Goal: Complete application form: Complete application form

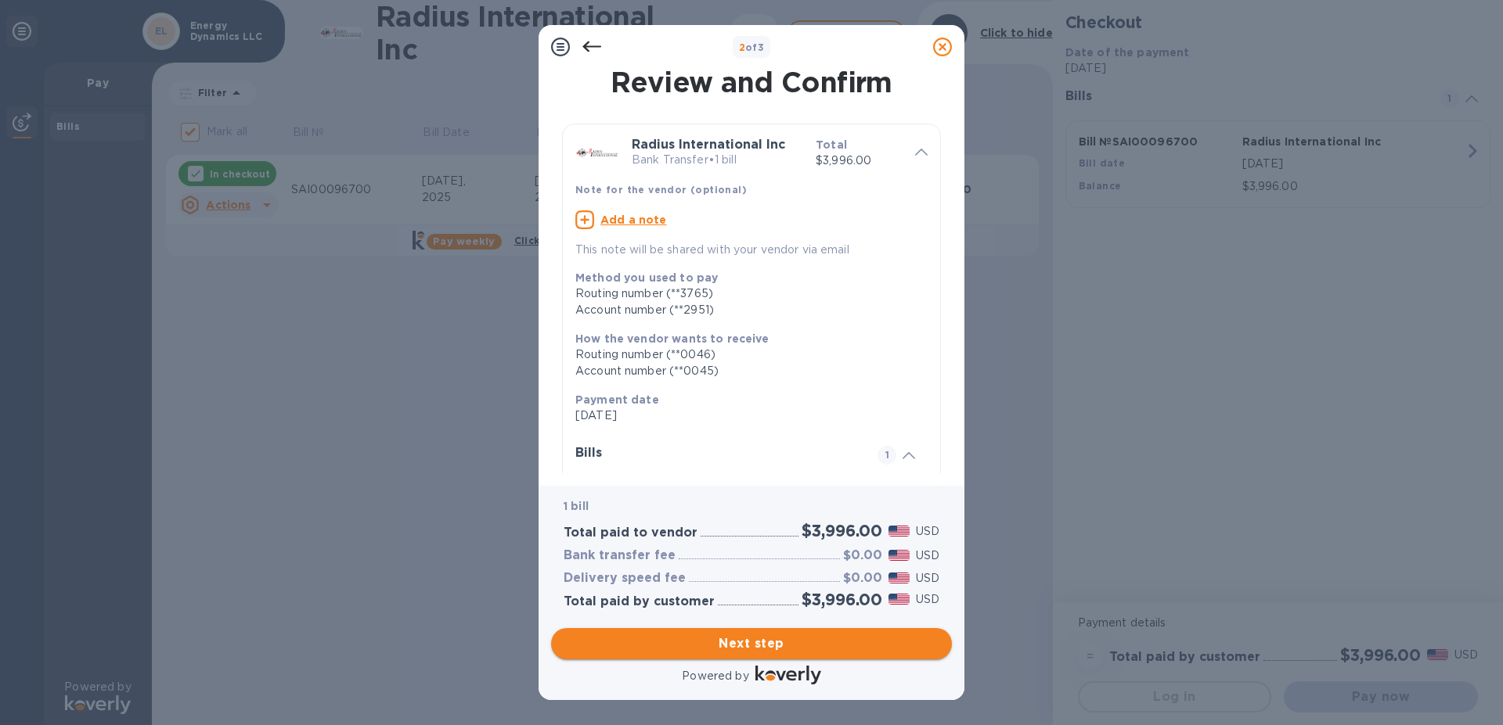
click at [681, 635] on span "Next step" at bounding box center [751, 644] width 376 height 19
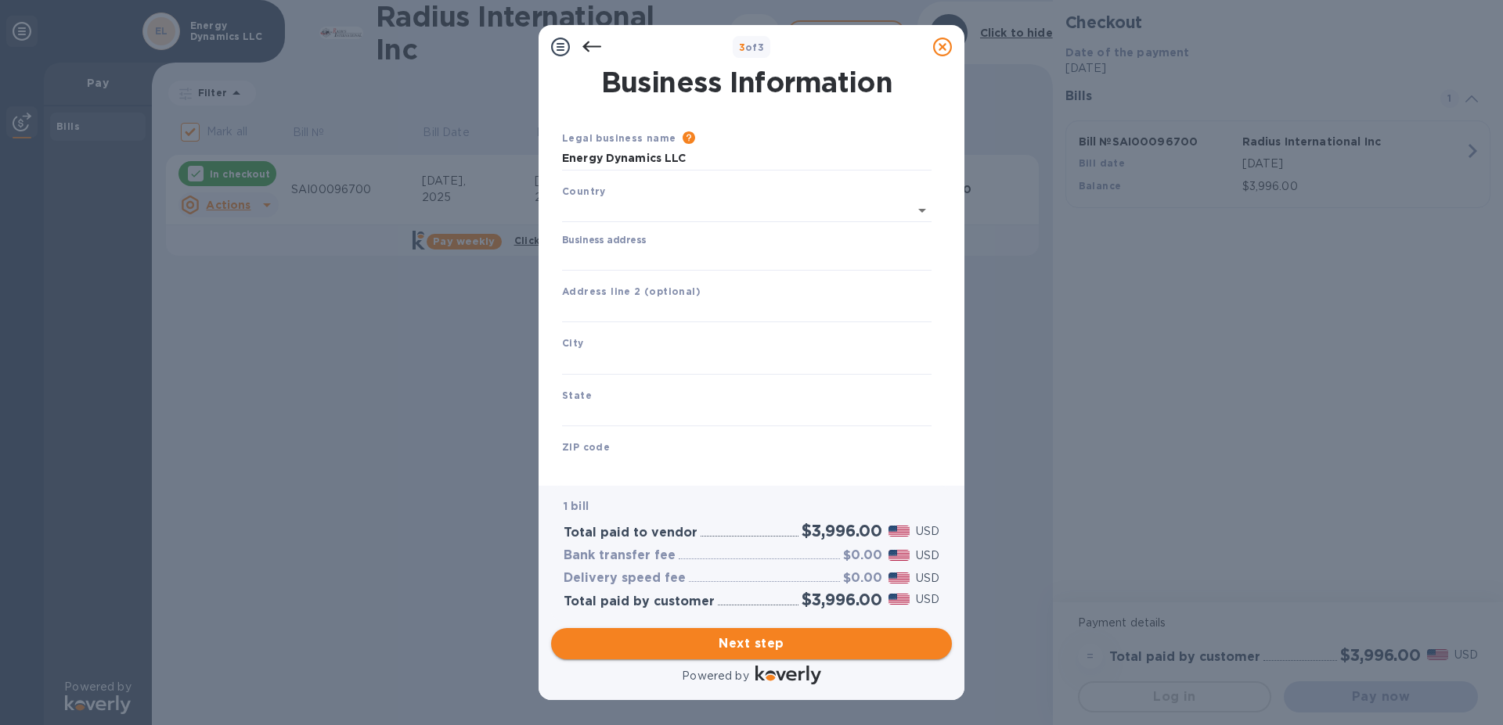
type input "[GEOGRAPHIC_DATA]"
click at [599, 249] on input "Business address" at bounding box center [746, 255] width 369 height 23
type input "139"
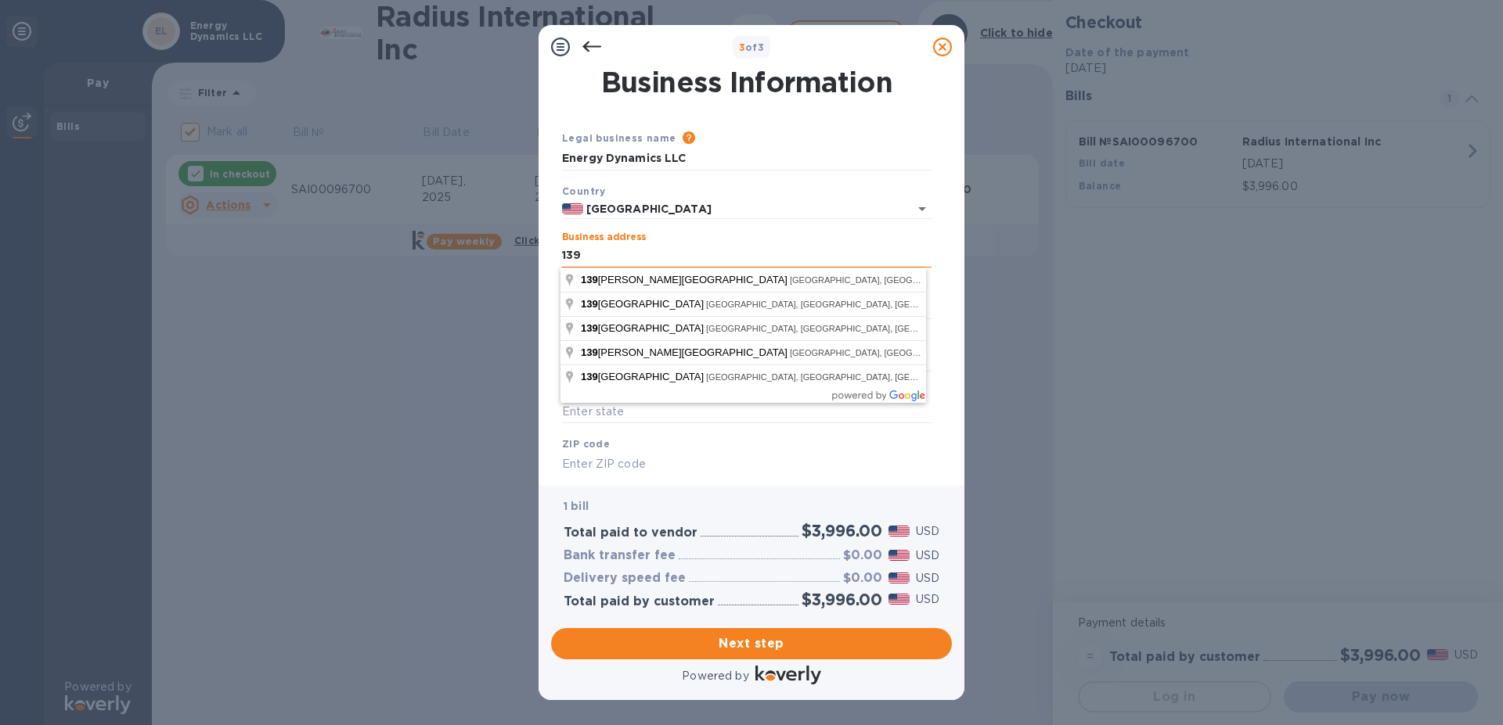
type input "ENERGY DYNAMICS INC"
type input "US"
type input "[GEOGRAPHIC_DATA]"
type input "ME"
type input "04578"
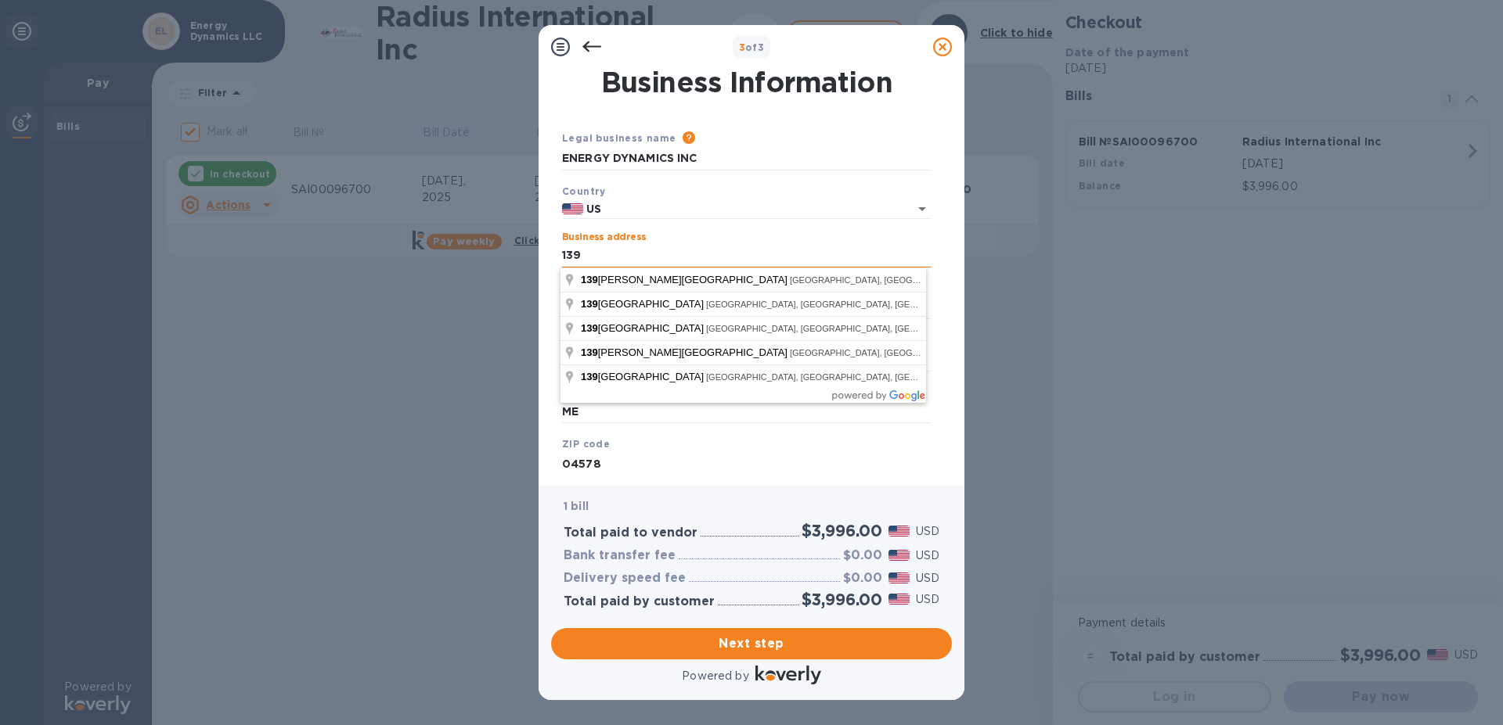
type input "[GEOGRAPHIC_DATA]"
type input "139"
type input "[GEOGRAPHIC_DATA]"
type input "[STREET_ADDRESS]"
click at [503, 306] on div "3 of 3 Business Information Legal business name Please provide the legal name t…" at bounding box center [751, 362] width 1503 height 725
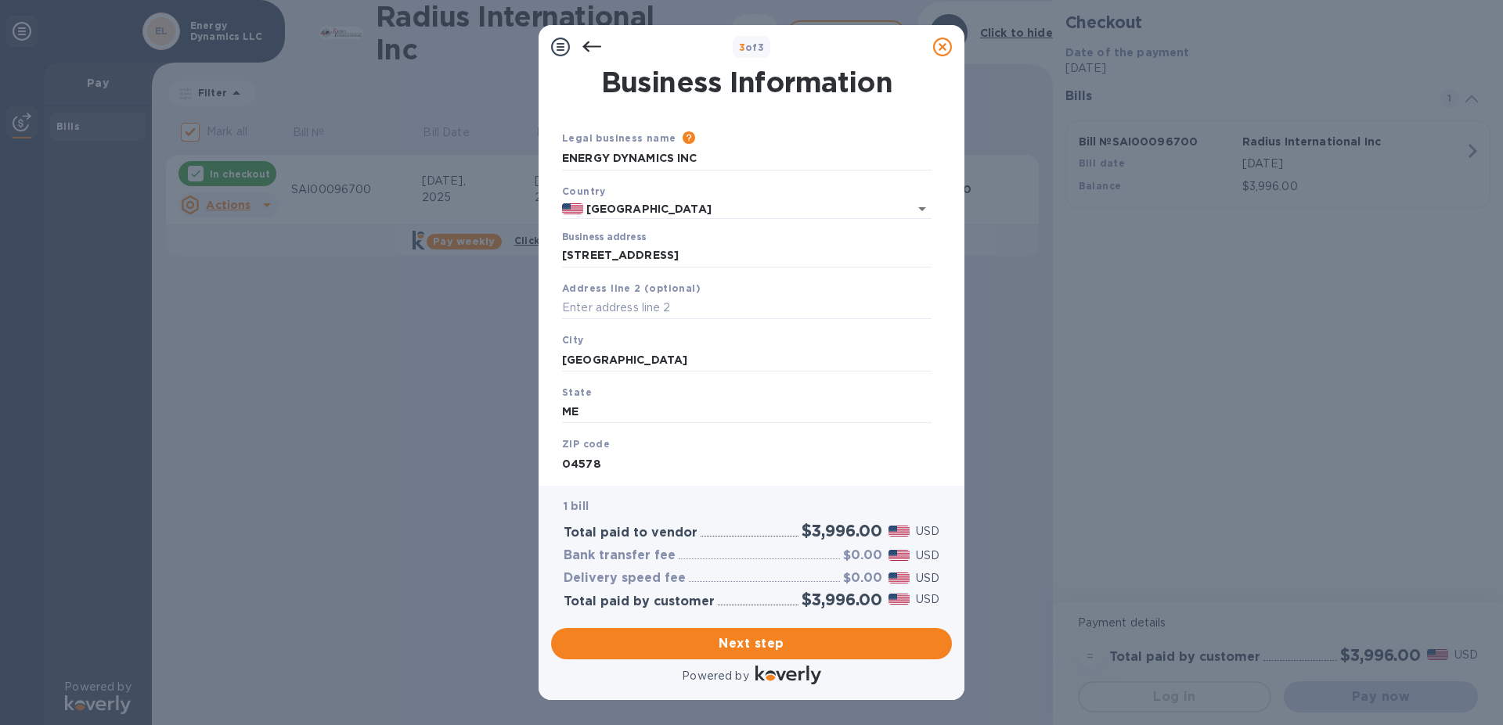
click at [589, 446] on b "ZIP code" at bounding box center [586, 444] width 48 height 12
click at [826, 444] on div "ZIP code 04578" at bounding box center [747, 456] width 382 height 52
click at [722, 421] on input "ME" at bounding box center [746, 412] width 369 height 23
click at [600, 461] on div "Business Information Legal business name Please provide the legal name that app…" at bounding box center [751, 277] width 426 height 417
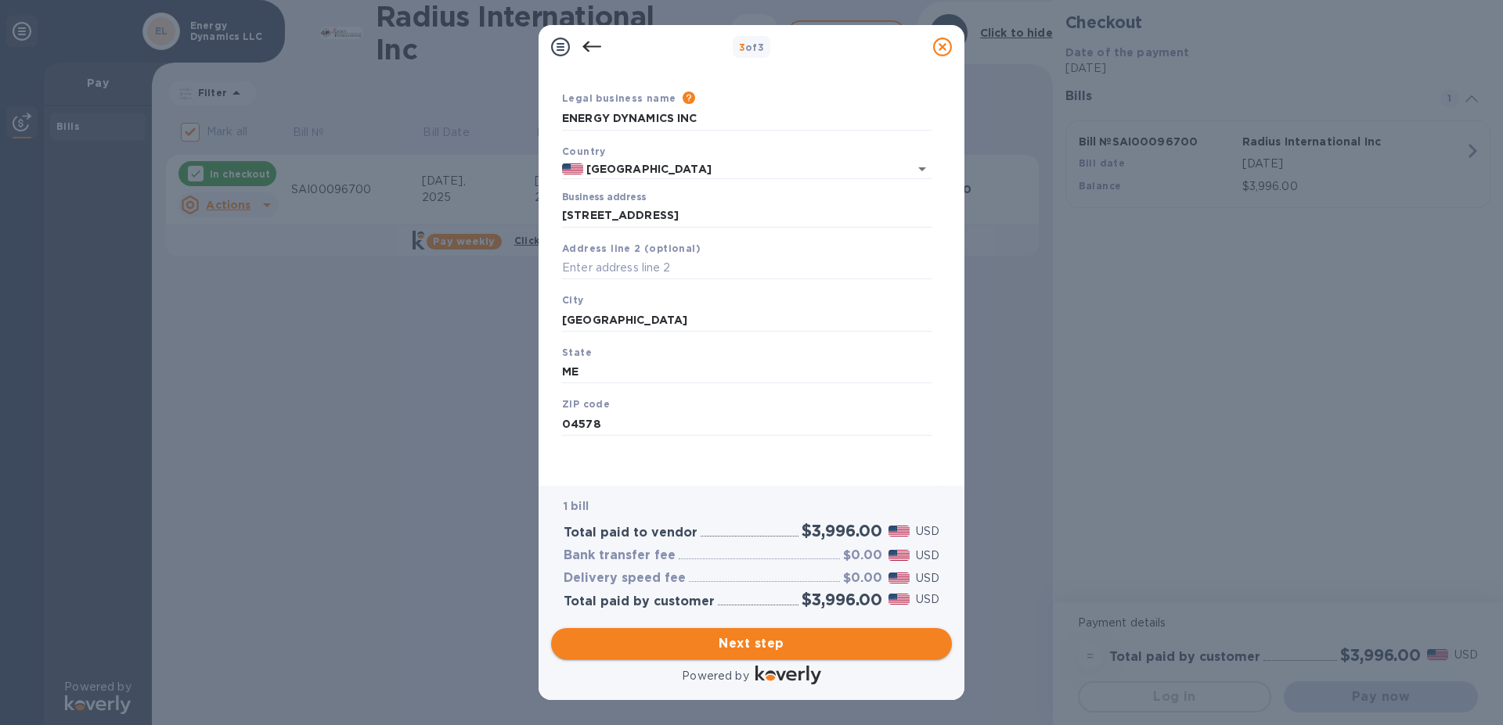
click at [675, 635] on span "Next step" at bounding box center [751, 644] width 376 height 19
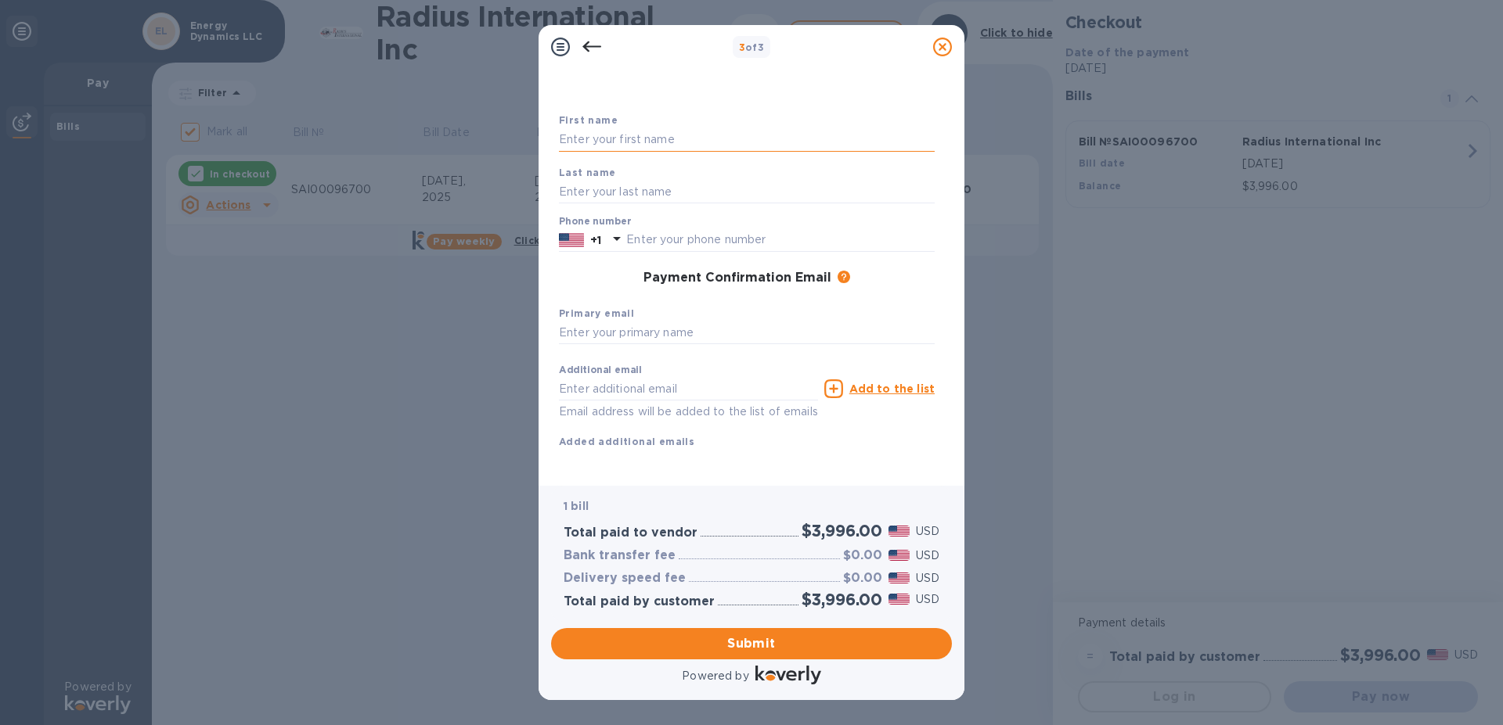
click at [611, 142] on input "text" at bounding box center [747, 139] width 376 height 23
type input "[PERSON_NAME]"
click at [610, 194] on input "text" at bounding box center [747, 191] width 376 height 23
type input "[PERSON_NAME]"
click at [650, 239] on input "text" at bounding box center [780, 240] width 308 height 23
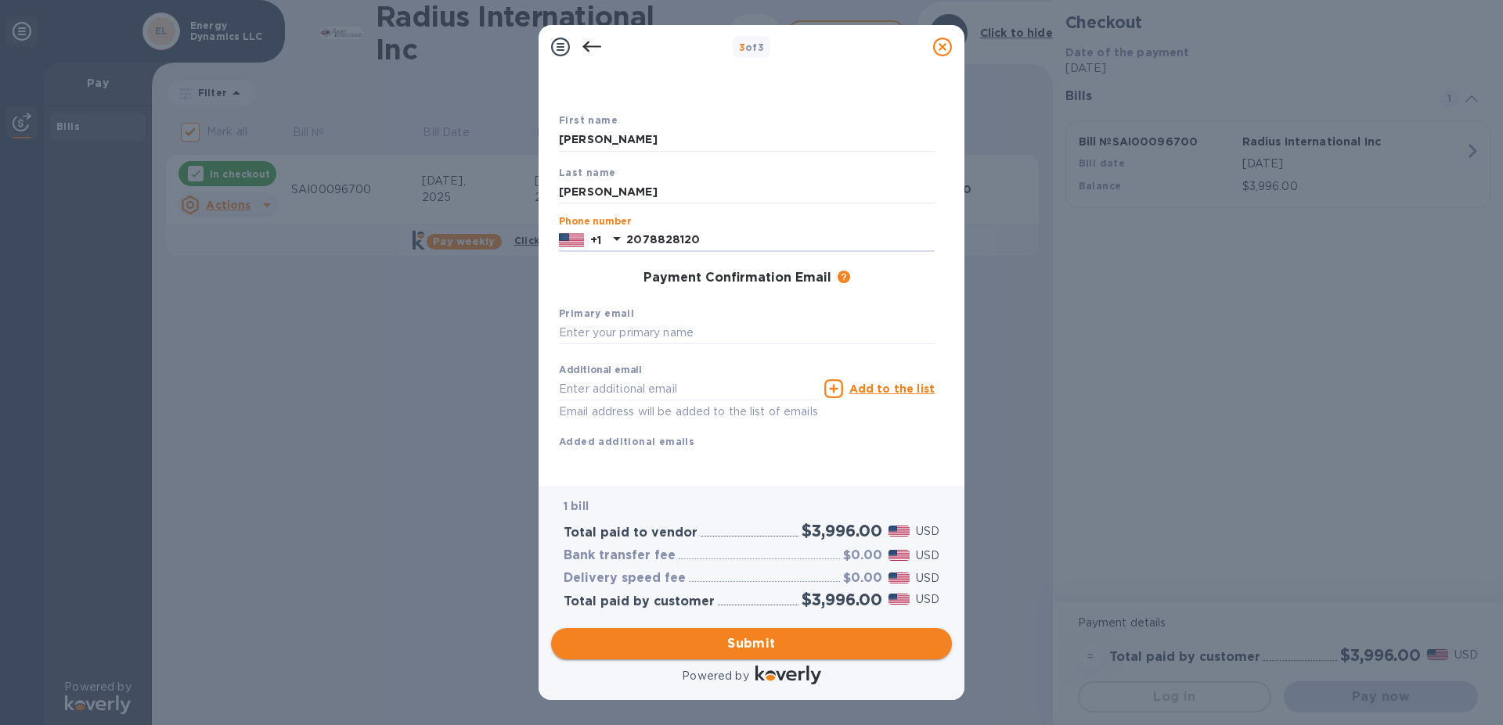
type input "2078828120"
click at [763, 650] on span "Submit" at bounding box center [751, 644] width 376 height 19
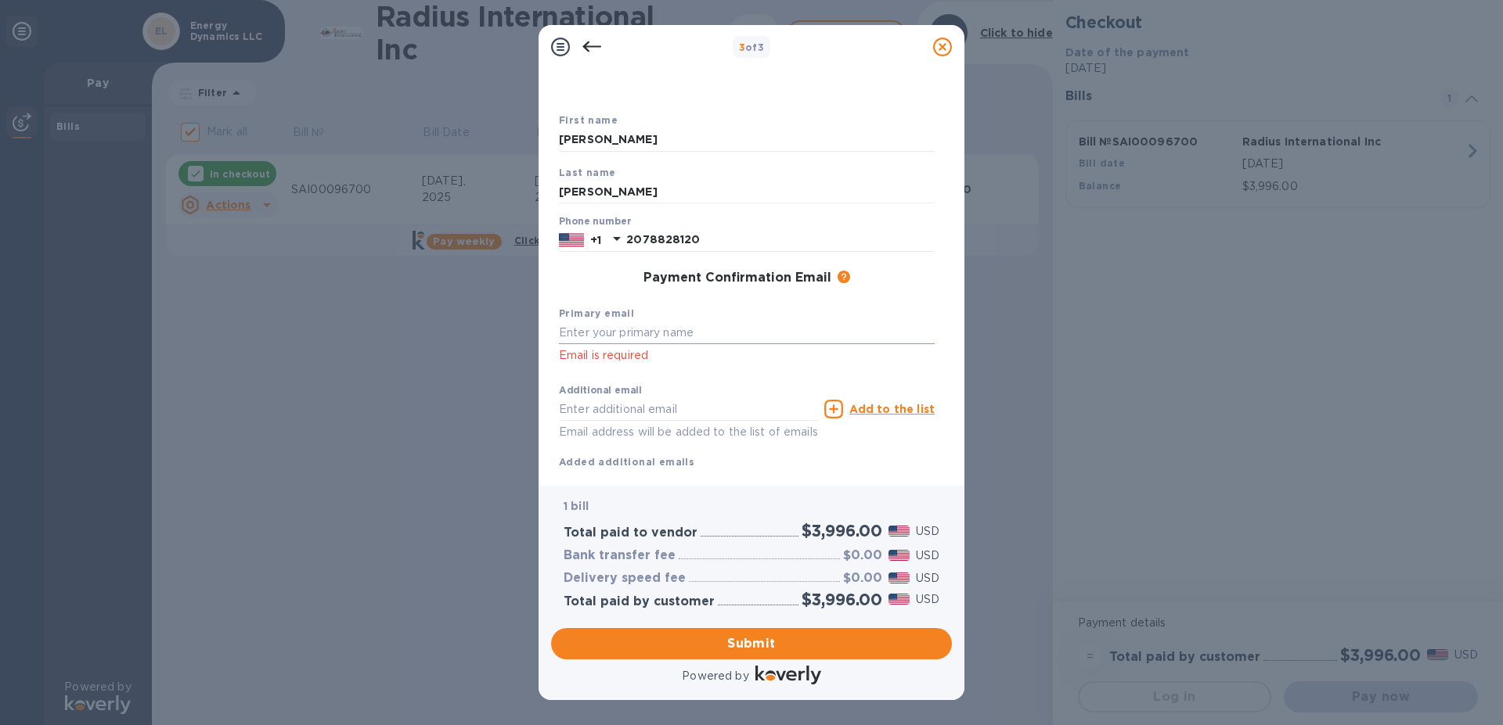
click at [589, 332] on input "text" at bounding box center [747, 333] width 376 height 23
type input "[EMAIL_ADDRESS][DOMAIN_NAME]"
click at [797, 646] on span "Submit" at bounding box center [751, 644] width 376 height 19
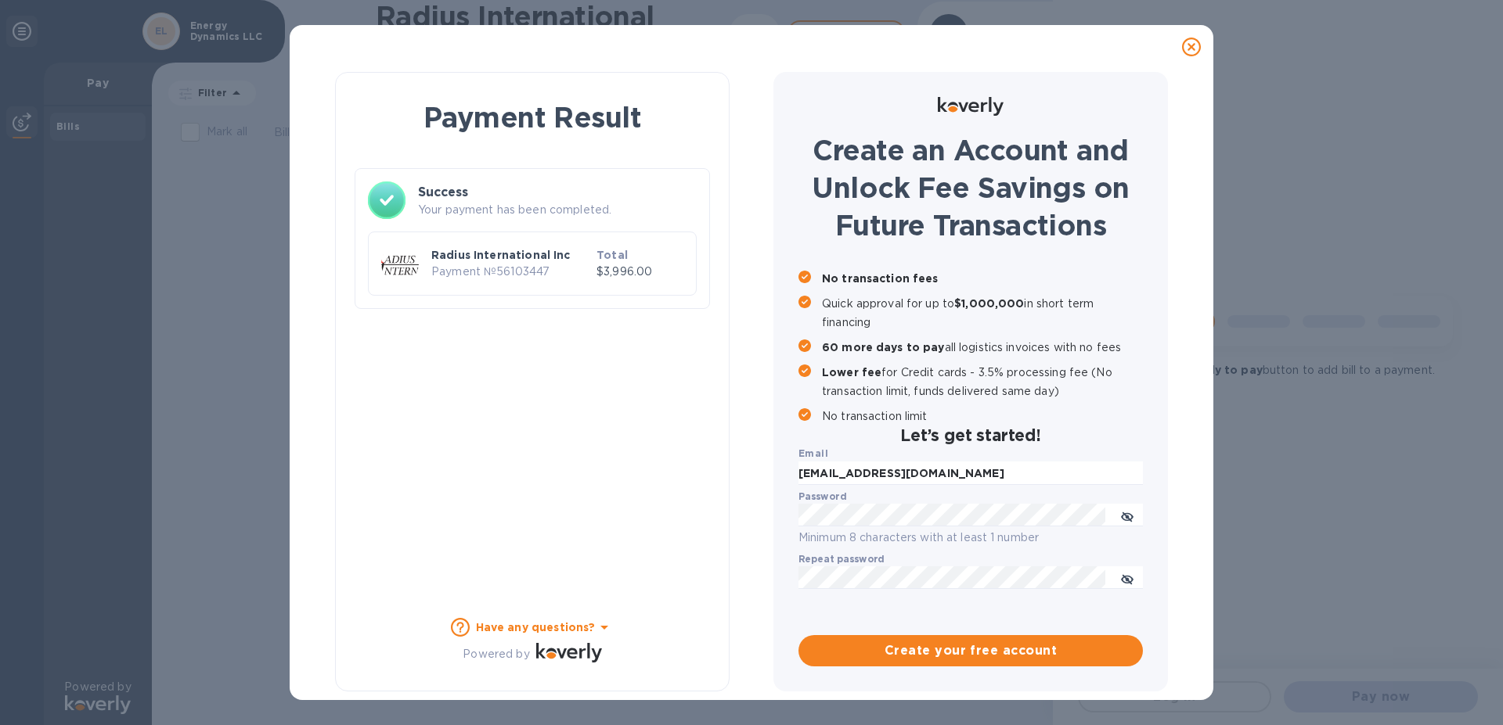
checkbox input "false"
click at [957, 499] on div "Create an Account and Unlock Fee Savings on Future Transactions No transaction …" at bounding box center [970, 382] width 394 height 620
